Goal: Task Accomplishment & Management: Manage account settings

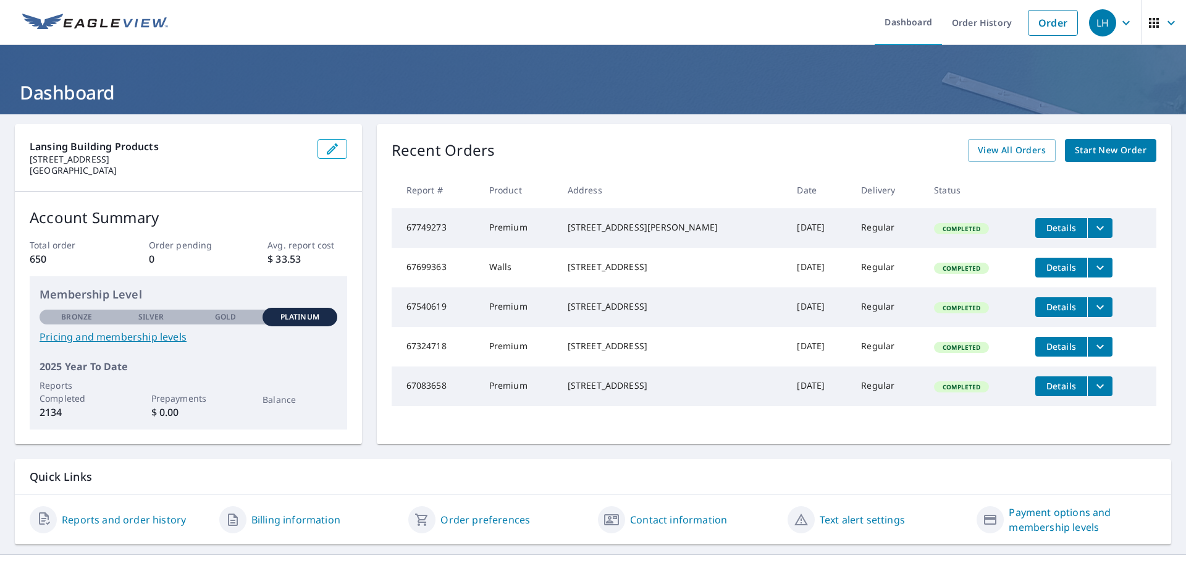
click at [1093, 230] on icon "filesDropdownBtn-67749273" at bounding box center [1100, 228] width 15 height 15
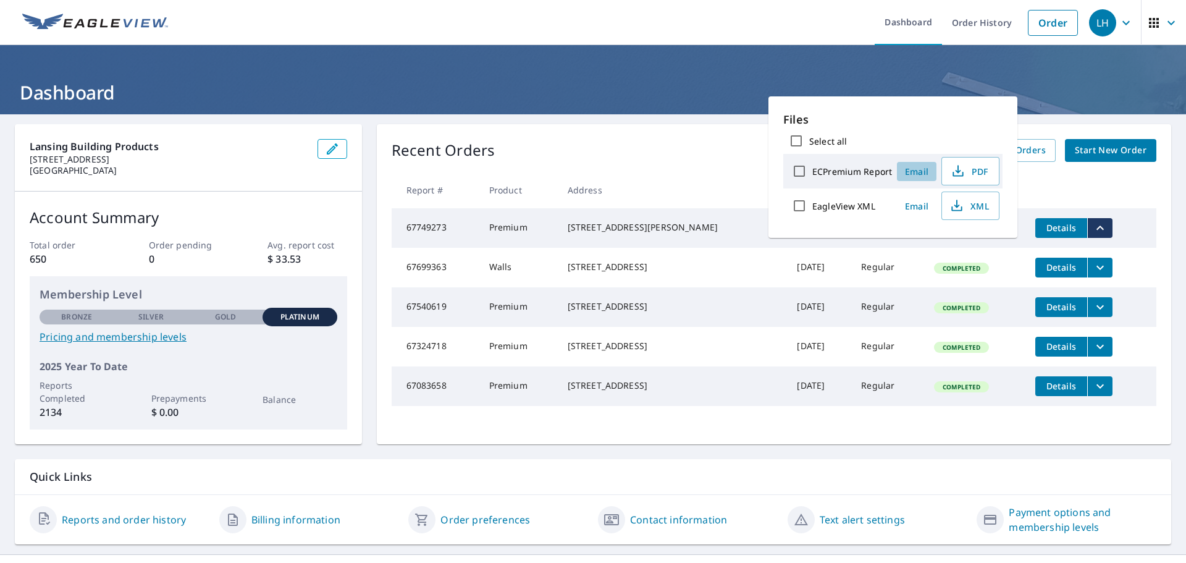
click at [910, 172] on span "Email" at bounding box center [917, 172] width 30 height 12
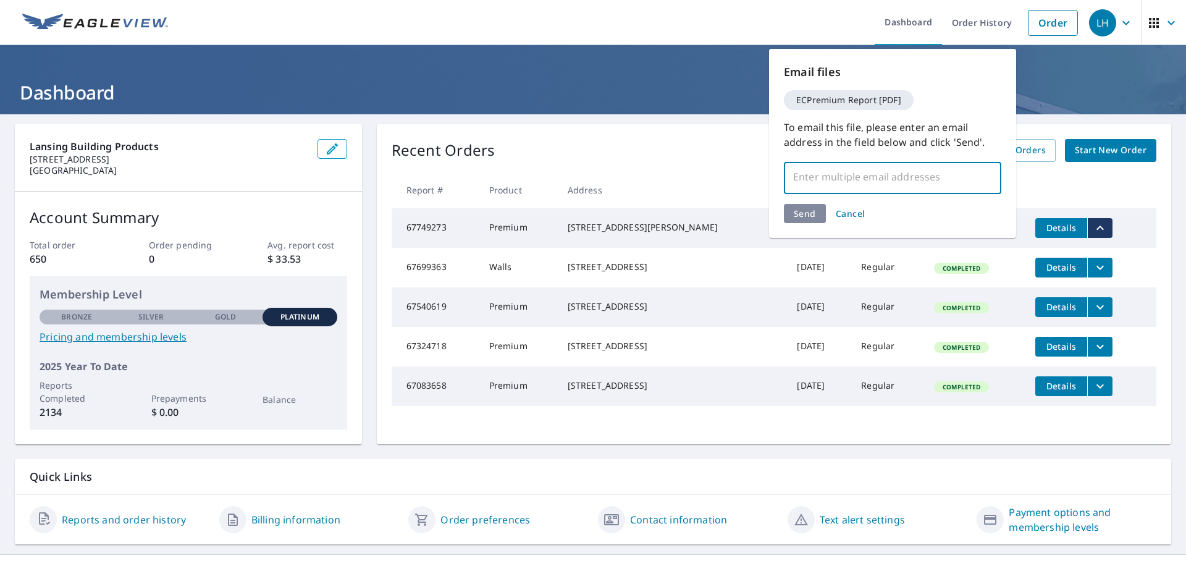
click at [910, 172] on input "text" at bounding box center [884, 176] width 188 height 23
type input "[PERSON_NAME][EMAIL_ADDRESS][PERSON_NAME][DOMAIN_NAME]"
click at [807, 209] on div "Send Cancel" at bounding box center [893, 213] width 218 height 19
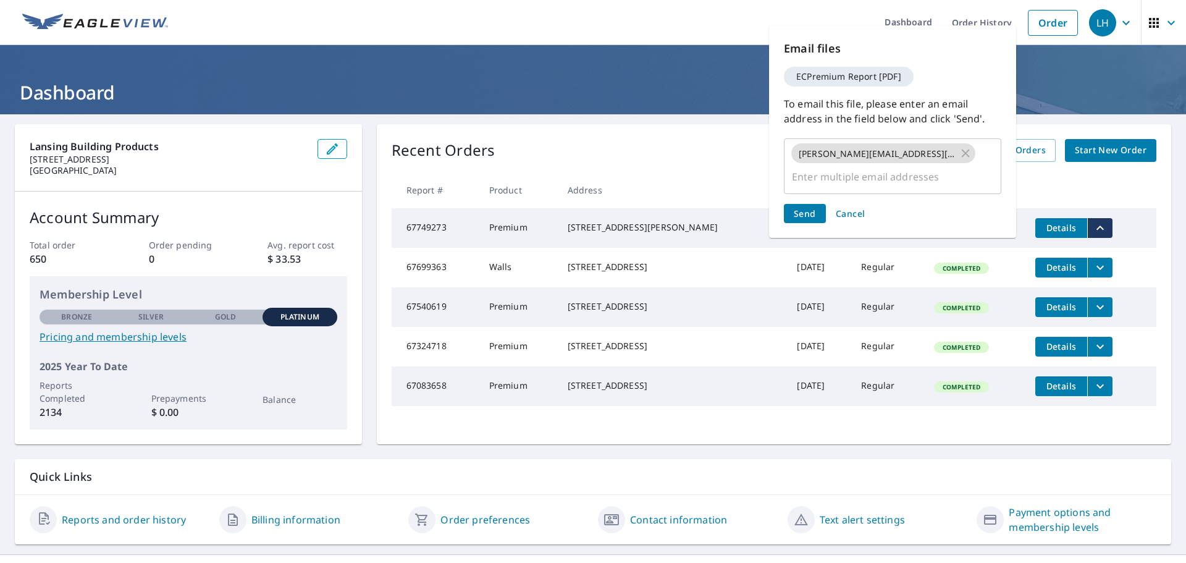
click at [807, 214] on span "Send" at bounding box center [805, 214] width 22 height 12
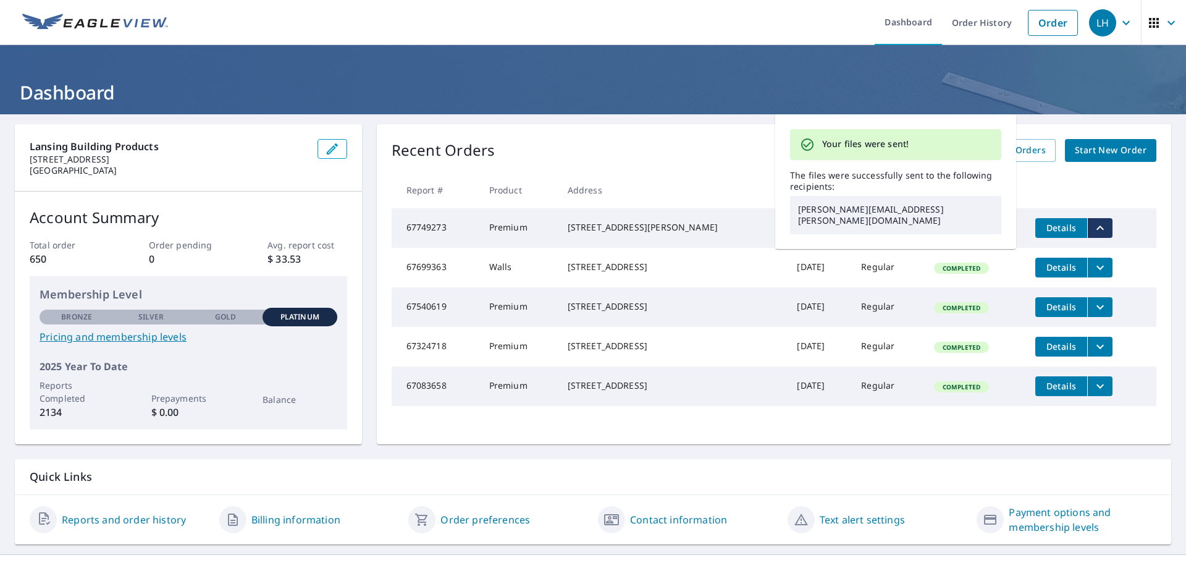
click at [710, 134] on div "Recent Orders View All Orders Start New Order Report # Product Address Date Del…" at bounding box center [774, 284] width 795 height 320
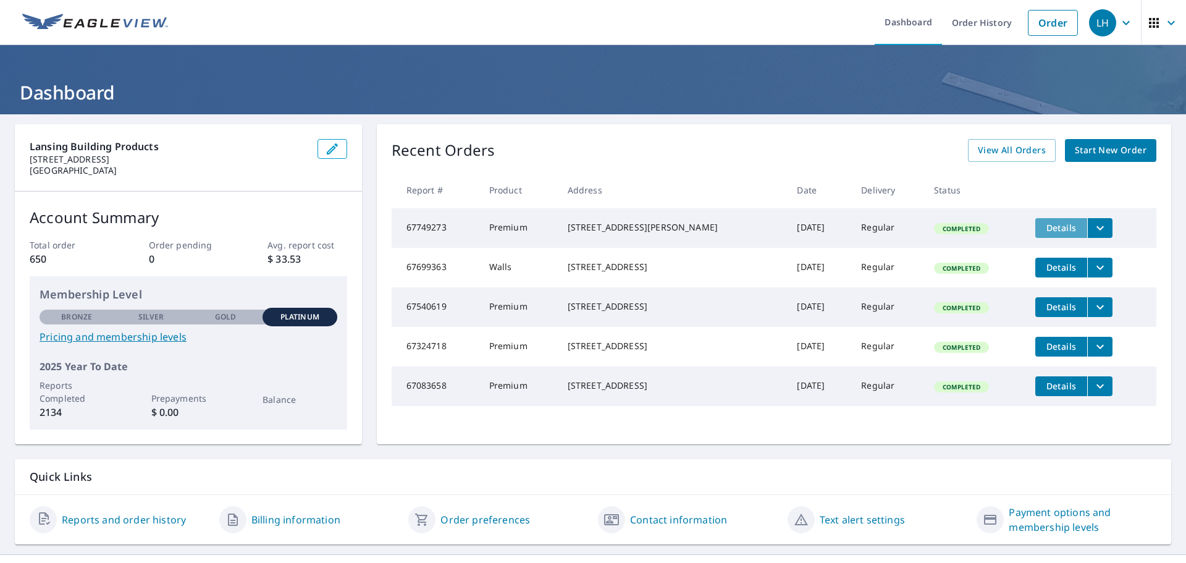
click at [1049, 226] on span "Details" at bounding box center [1061, 228] width 37 height 12
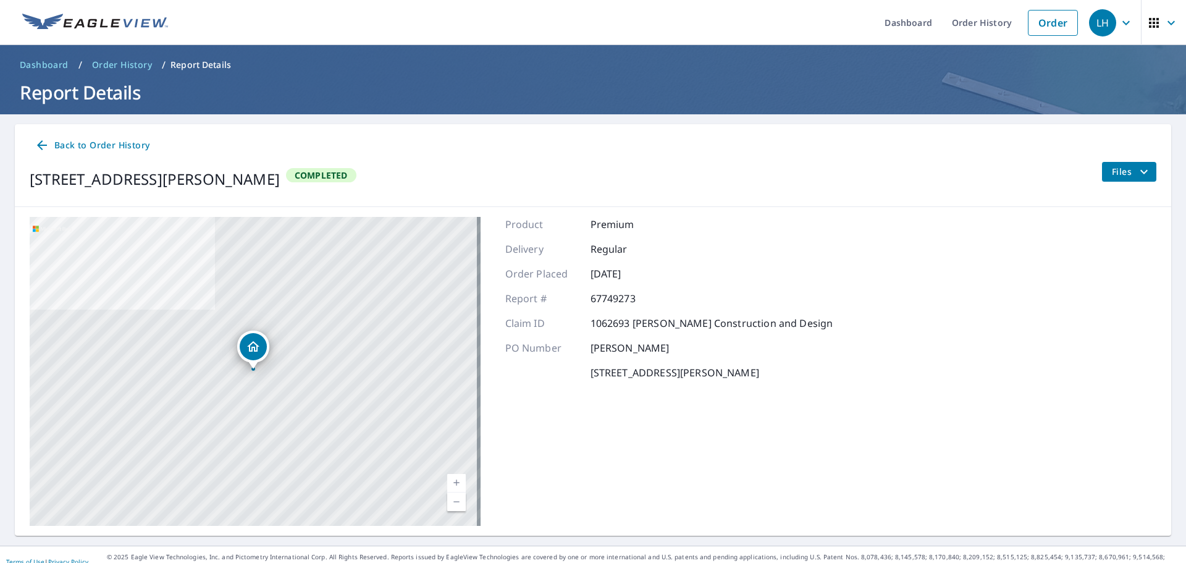
click at [46, 140] on icon at bounding box center [42, 145] width 15 height 15
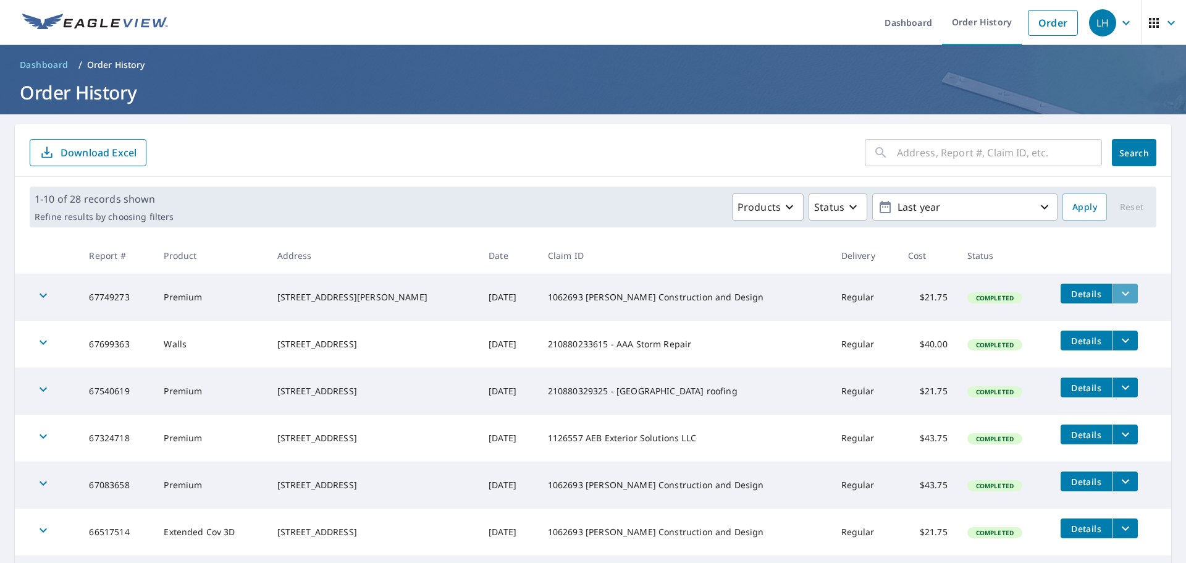
click at [1118, 296] on icon "filesDropdownBtn-67749273" at bounding box center [1125, 293] width 15 height 15
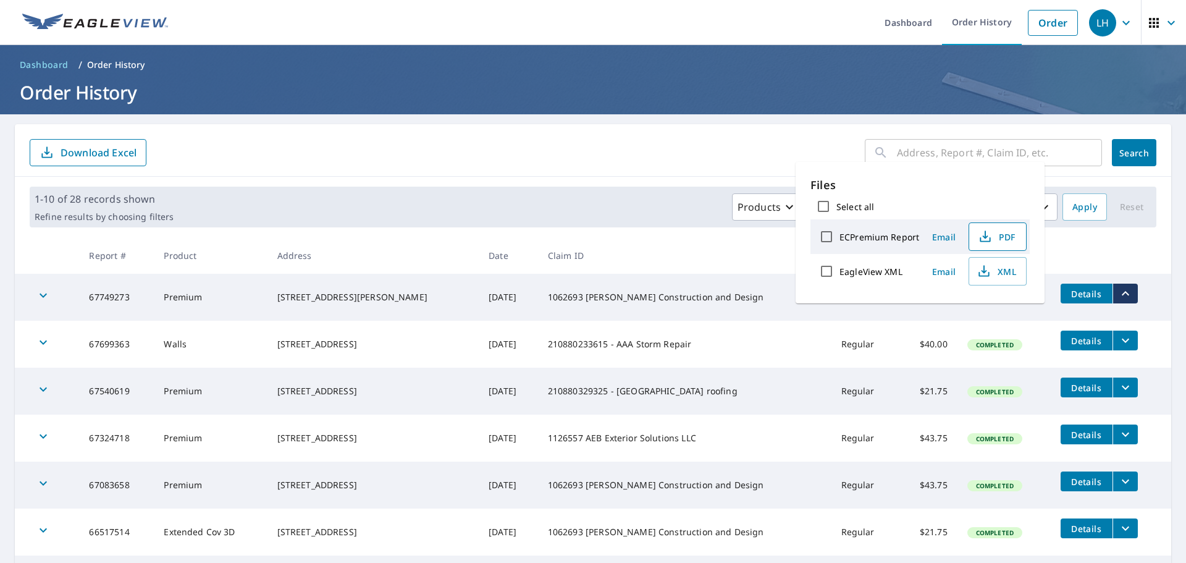
click at [997, 235] on span "PDF" at bounding box center [997, 236] width 40 height 15
click at [650, 94] on h1 "Order History" at bounding box center [593, 92] width 1157 height 25
